Goal: Information Seeking & Learning: Learn about a topic

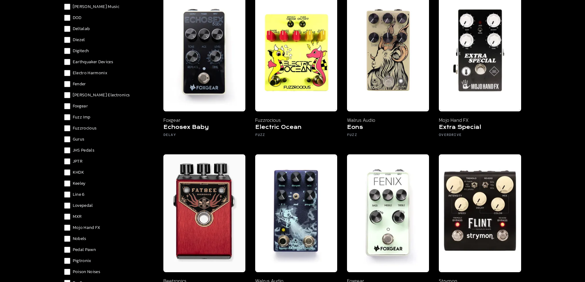
scroll to position [246, 0]
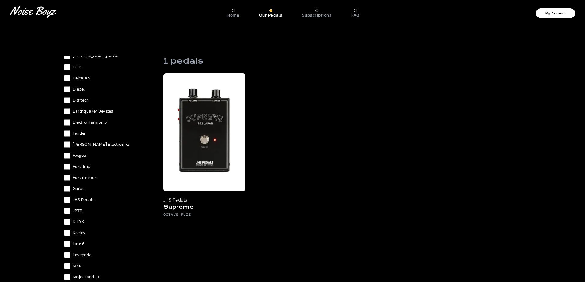
click at [70, 199] on label "JHS Pedals" at bounding box center [108, 200] width 89 height 6
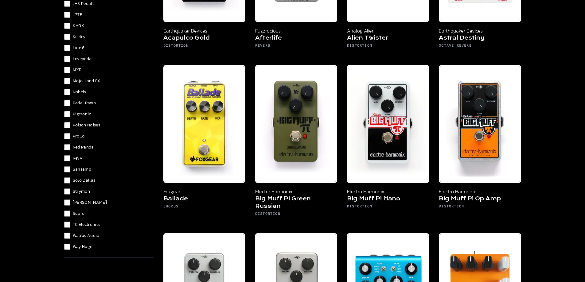
scroll to position [184, 0]
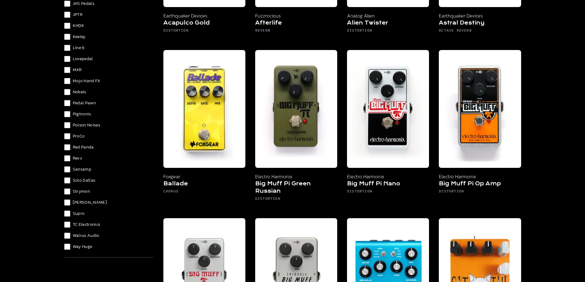
click at [69, 188] on div "Analog Alien Beetronics Boss [PERSON_NAME] [PERSON_NAME] Music DOD Deltalab Die…" at bounding box center [108, 31] width 89 height 437
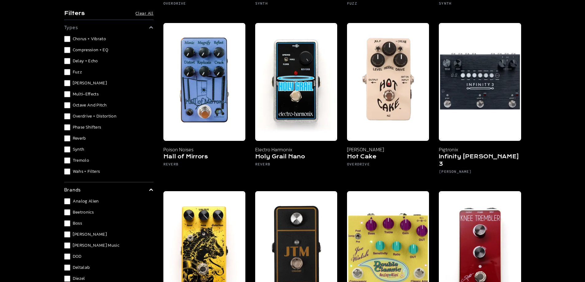
click at [84, 104] on span "Octave and Pitch" at bounding box center [90, 105] width 34 height 6
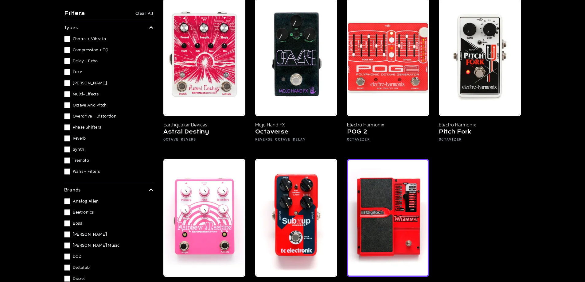
scroll to position [61, 0]
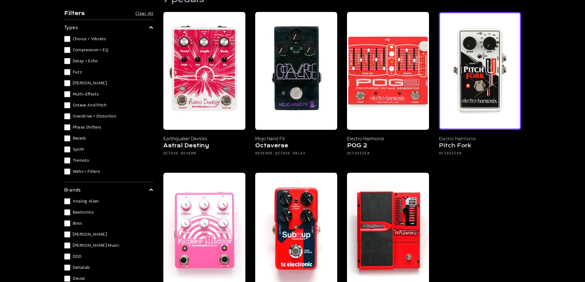
click at [464, 122] on img at bounding box center [480, 71] width 82 height 118
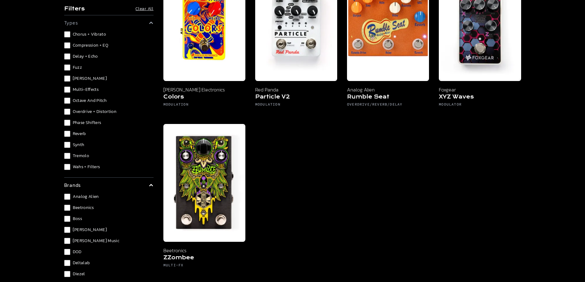
scroll to position [31, 0]
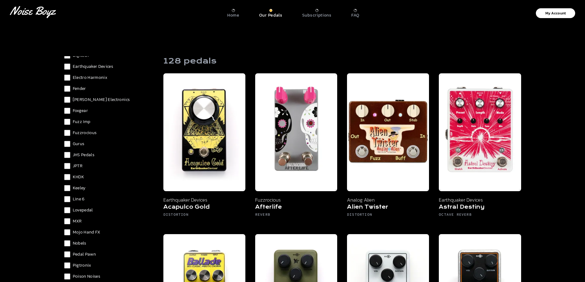
scroll to position [338, 0]
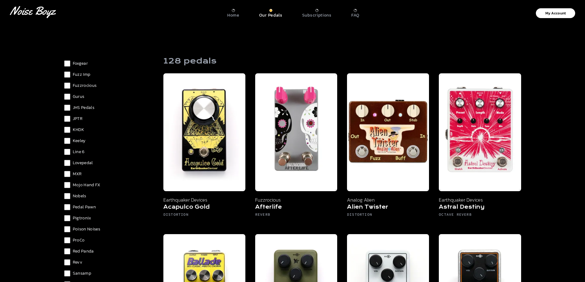
click at [67, 144] on div "Analog Alien Beetronics Boss [PERSON_NAME] [PERSON_NAME] Music DOD Deltalab Die…" at bounding box center [108, 135] width 89 height 437
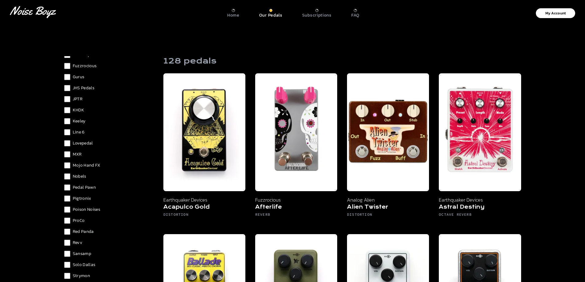
scroll to position [368, 0]
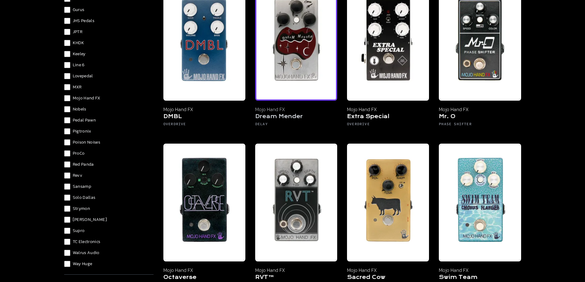
scroll to position [92, 0]
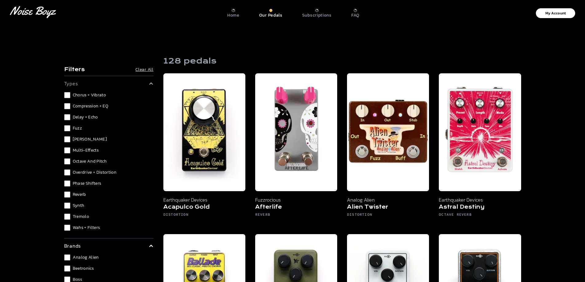
click at [87, 205] on label "Synth" at bounding box center [108, 206] width 89 height 6
click at [71, 226] on label "Wahs + Filters" at bounding box center [108, 228] width 89 height 6
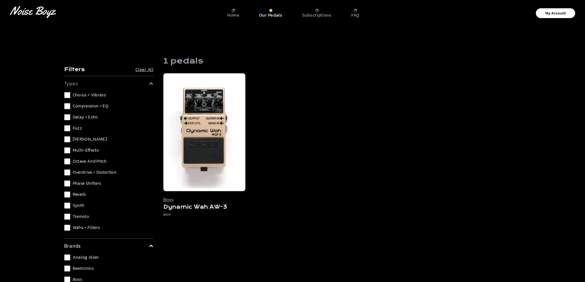
click at [71, 227] on label "Wahs + Filters" at bounding box center [108, 228] width 89 height 6
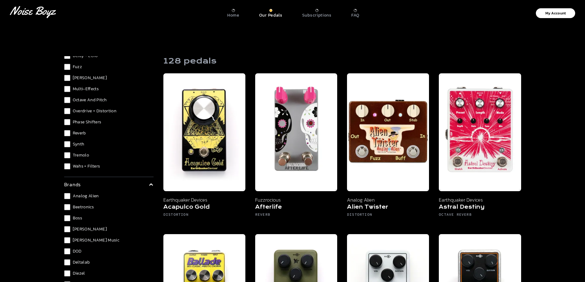
scroll to position [31, 0]
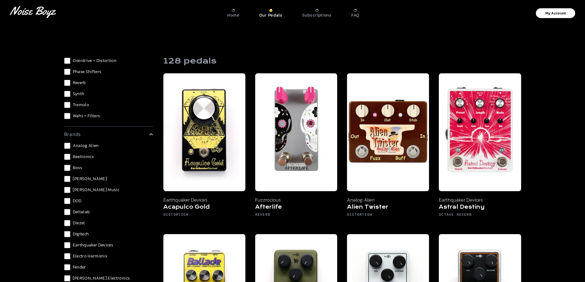
scroll to position [123, 0]
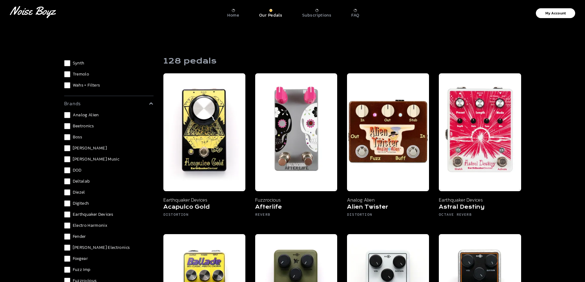
scroll to position [154, 0]
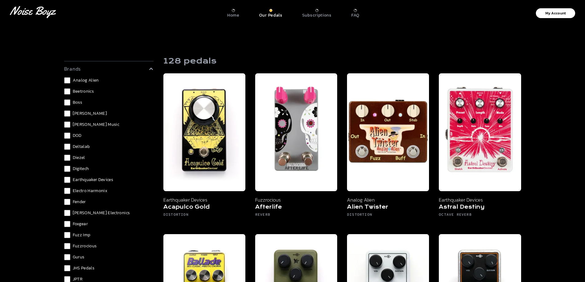
scroll to position [184, 0]
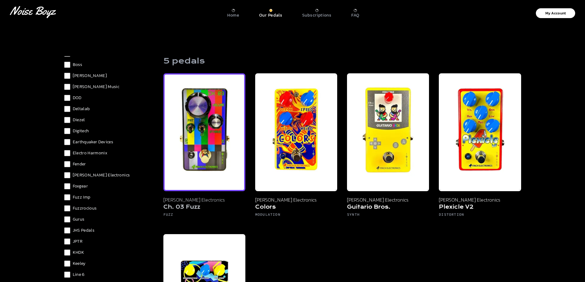
scroll to position [31, 0]
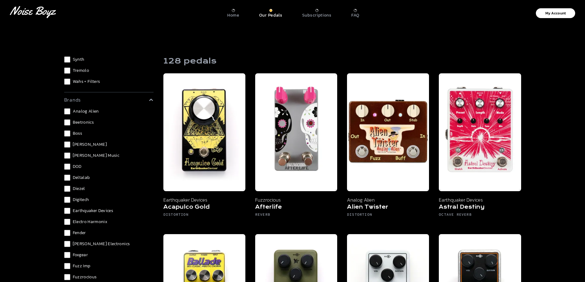
scroll to position [123, 0]
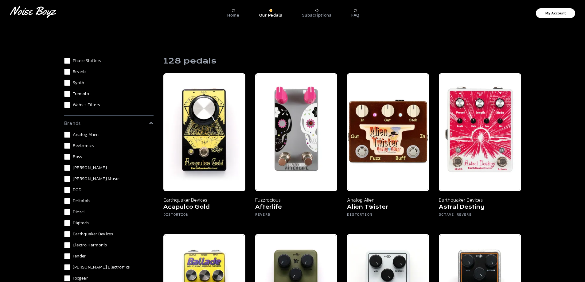
click at [79, 148] on span "Beetronics" at bounding box center [83, 146] width 21 height 6
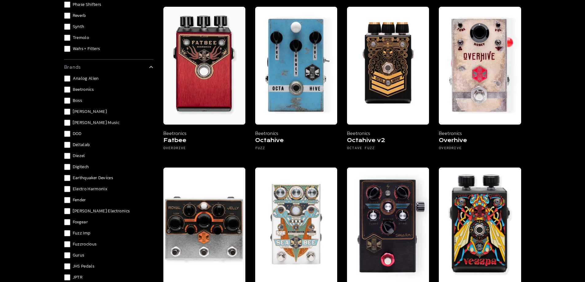
scroll to position [61, 0]
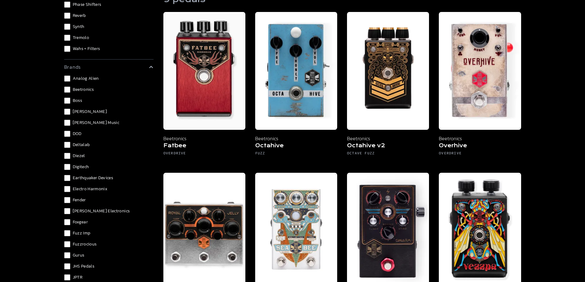
click at [87, 92] on span "Beetronics" at bounding box center [83, 90] width 21 height 6
